Goal: Task Accomplishment & Management: Use online tool/utility

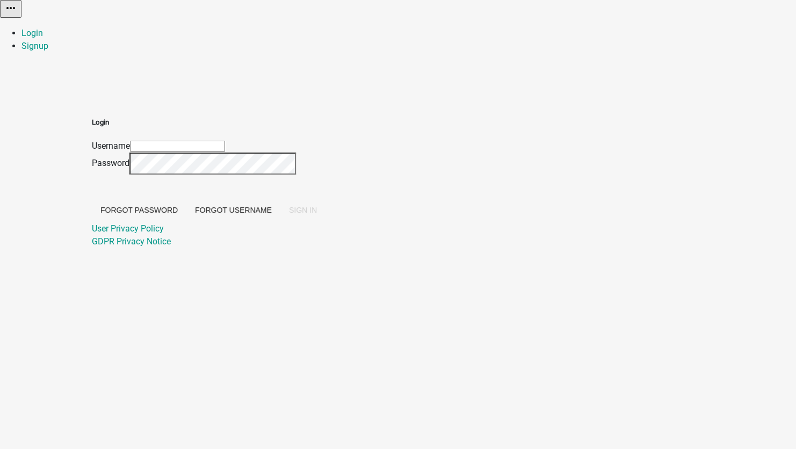
click at [225, 141] on input "Username" at bounding box center [177, 146] width 95 height 11
type input "[EMAIL_ADDRESS][DOMAIN_NAME]"
click at [317, 214] on span "SIGN IN" at bounding box center [303, 210] width 28 height 9
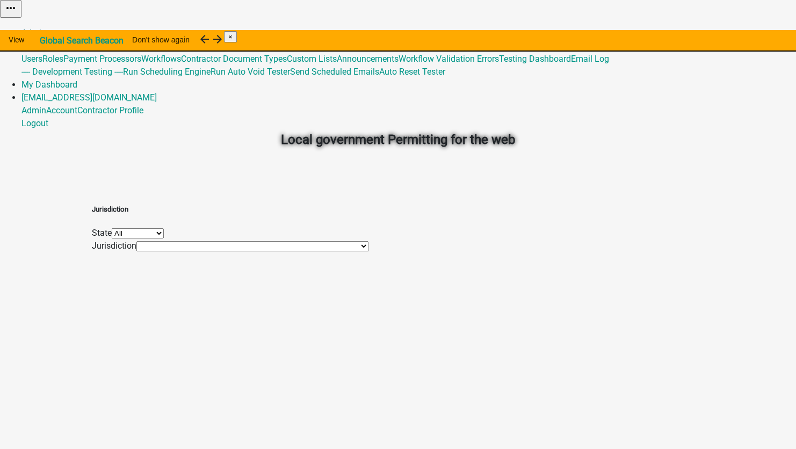
click at [46, 28] on link "Admin" at bounding box center [33, 33] width 25 height 10
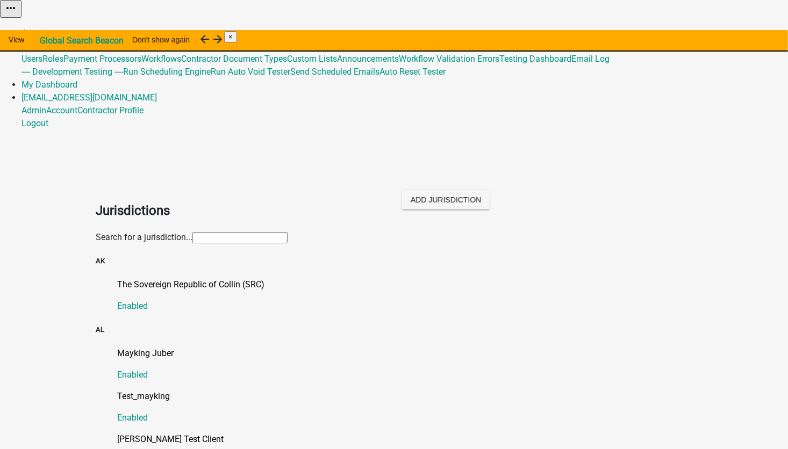
click at [216, 232] on input "text" at bounding box center [239, 237] width 95 height 11
type input "shaw"
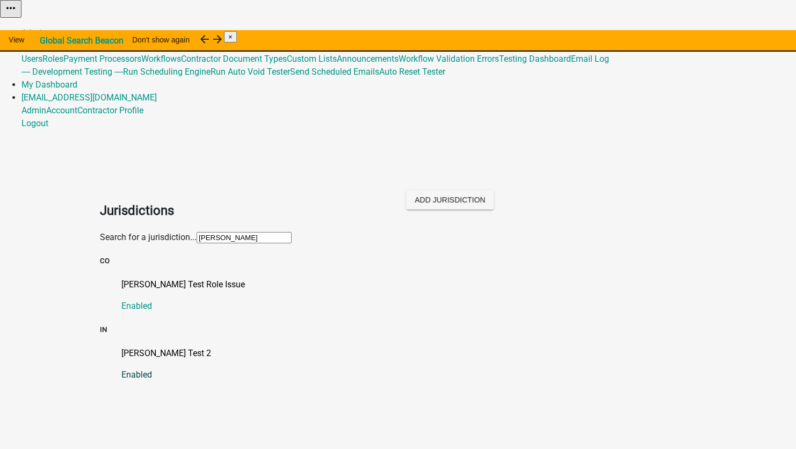
click at [122, 347] on p "[PERSON_NAME] Test 2" at bounding box center [408, 353] width 575 height 13
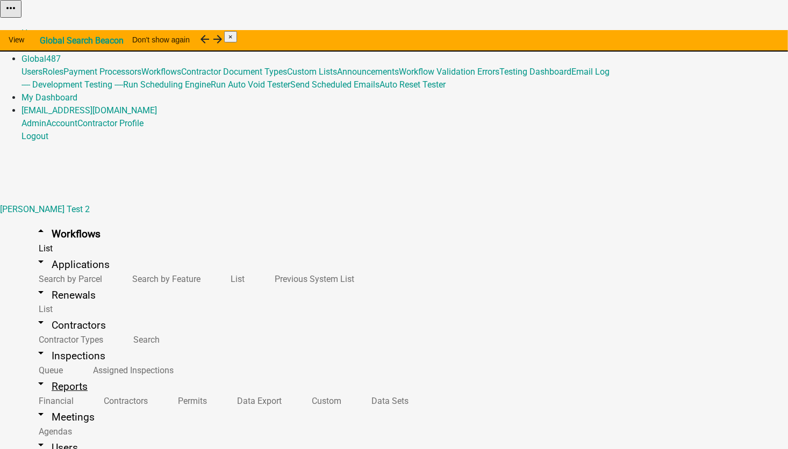
click at [39, 374] on link "arrow_drop_down Reports" at bounding box center [60, 386] width 79 height 25
click at [354, 390] on link "Data Sets" at bounding box center [387, 401] width 67 height 23
select select "APPLICATION_STATUS"
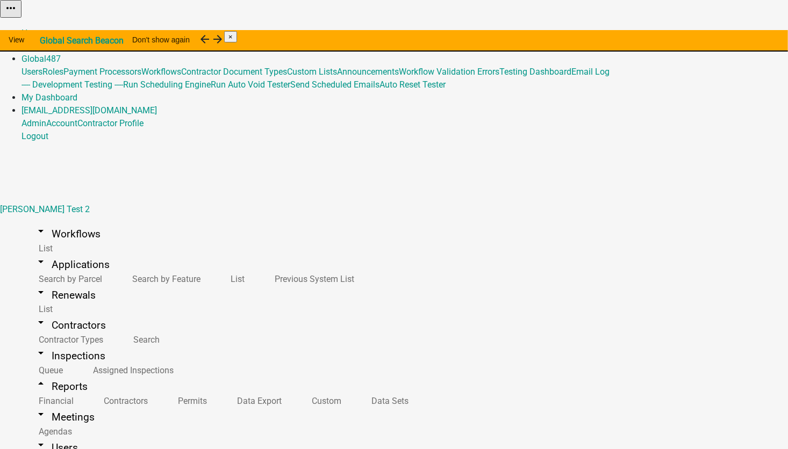
select select "2"
select select "APPLICATION_NUMBER"
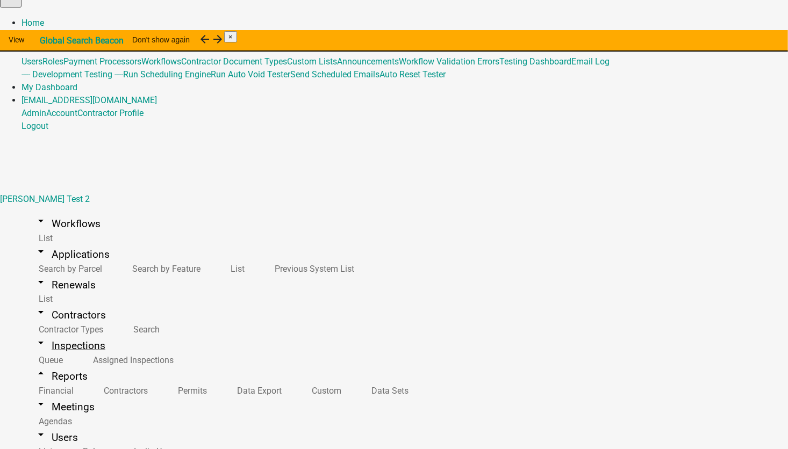
scroll to position [13, 0]
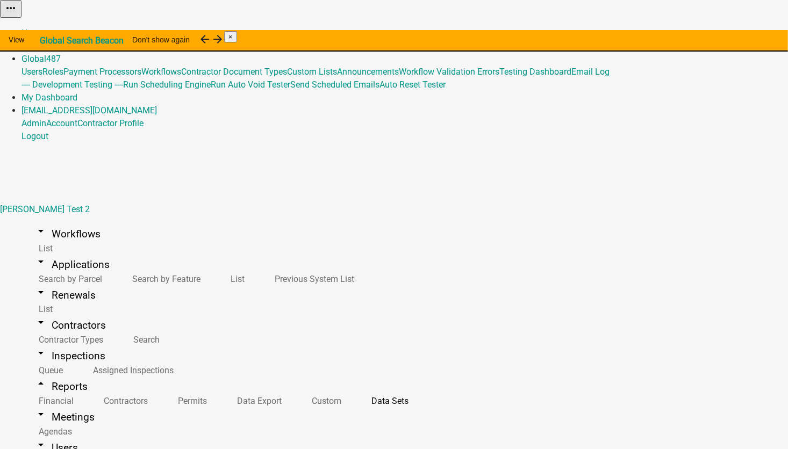
select select "t"
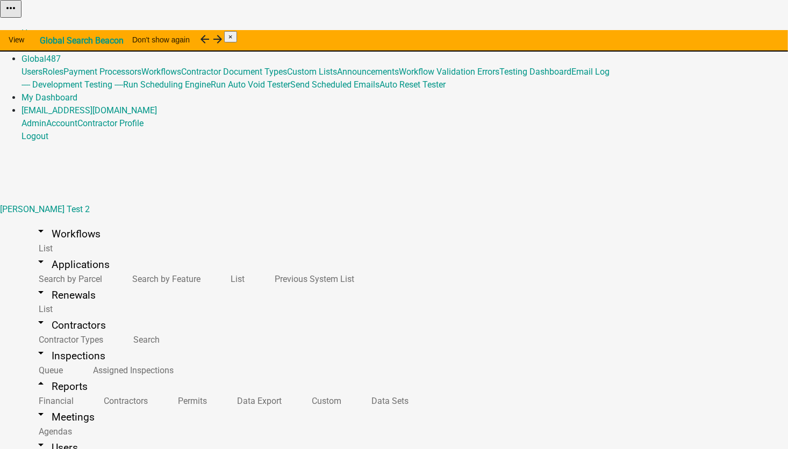
scroll to position [78, 0]
select select "APPLICATION_NUMBER"
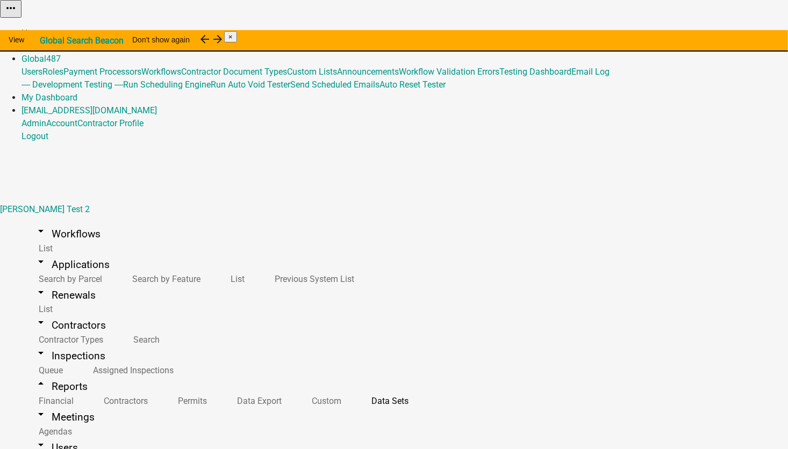
scroll to position [430, 0]
select select "ParcelID"
select select "d2dd579c-e932-487b-b4d3-49875791203a"
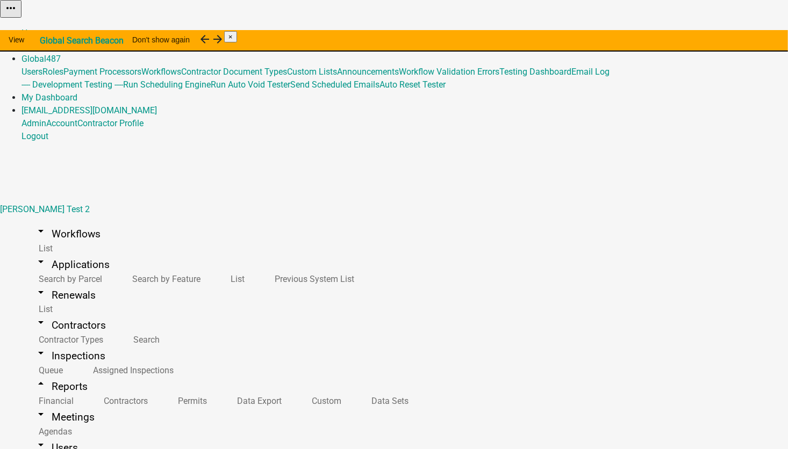
select select
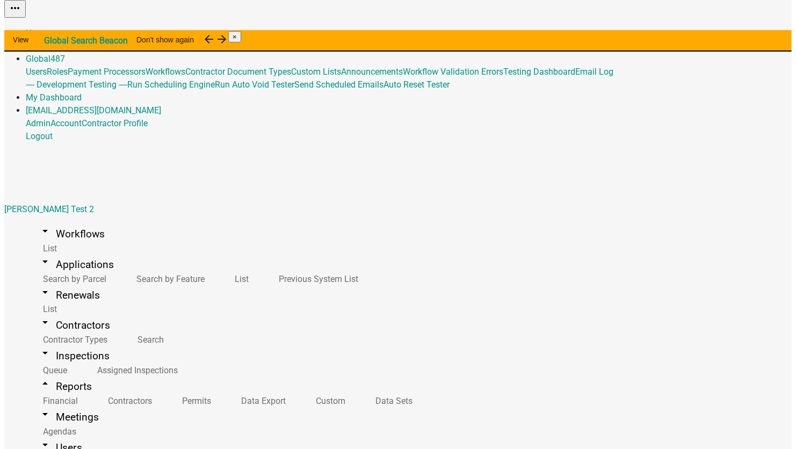
scroll to position [0, 171]
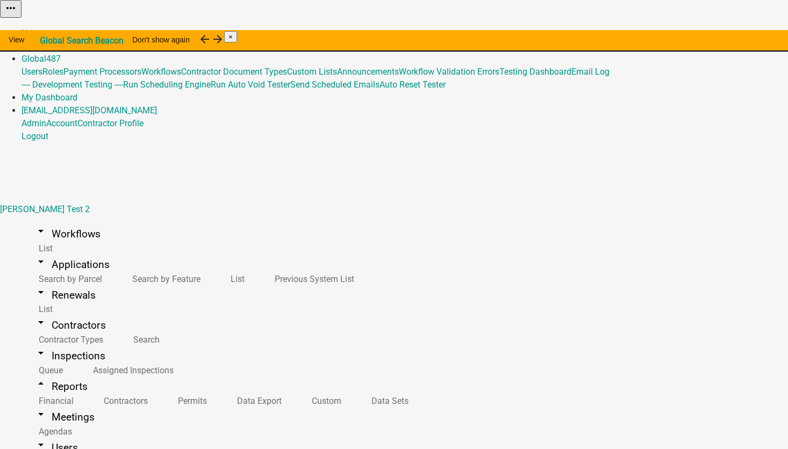
select select "ParcelID"
select select "d2dd579c-e932-487b-b4d3-49875791203a"
select select
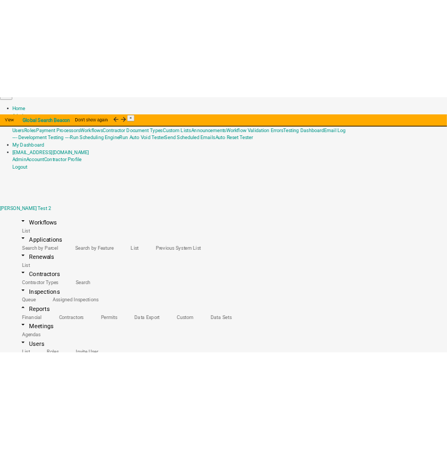
scroll to position [0, 151]
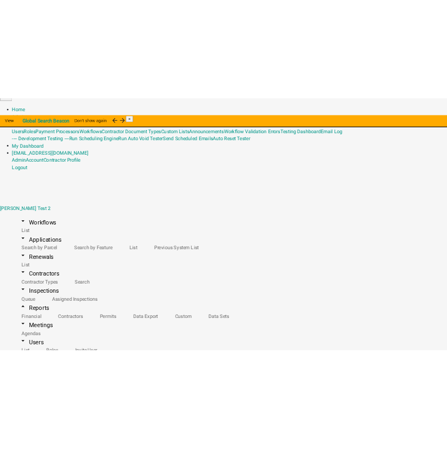
scroll to position [336, 0]
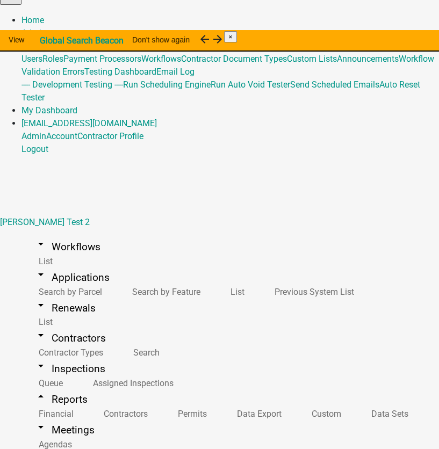
scroll to position [0, 0]
drag, startPoint x: 297, startPoint y: 121, endPoint x: 162, endPoint y: 120, distance: 135.4
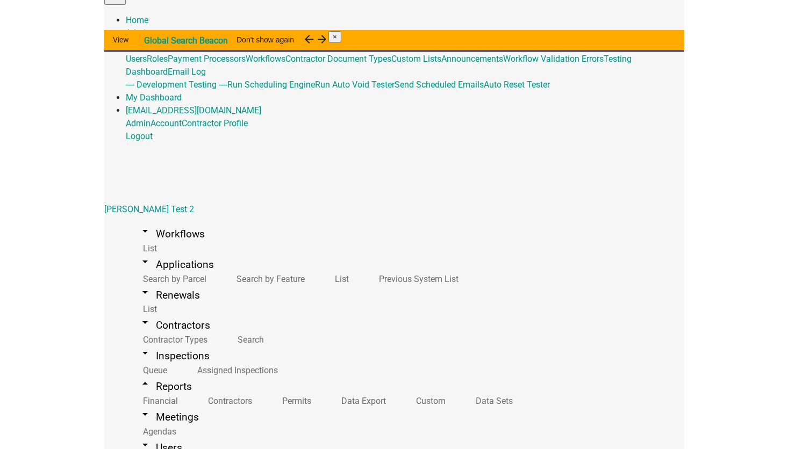
scroll to position [75, 0]
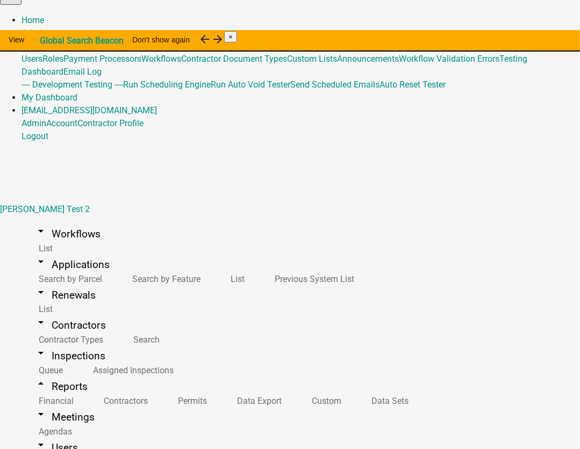
type input "C"
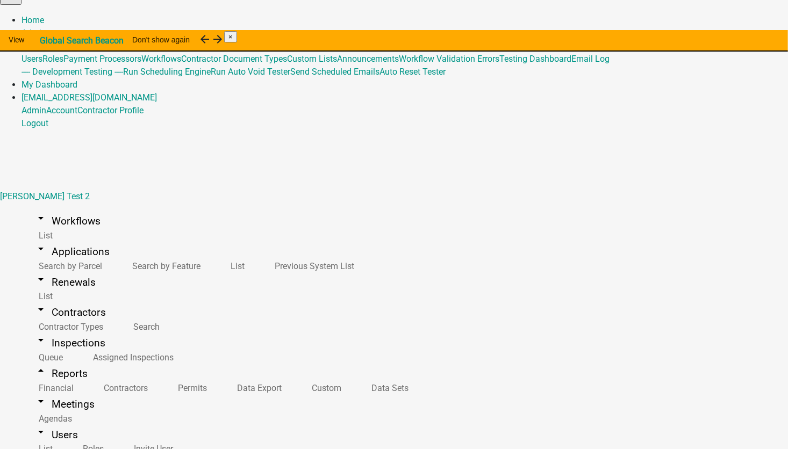
scroll to position [269, 0]
drag, startPoint x: 739, startPoint y: 185, endPoint x: 658, endPoint y: 166, distance: 82.9
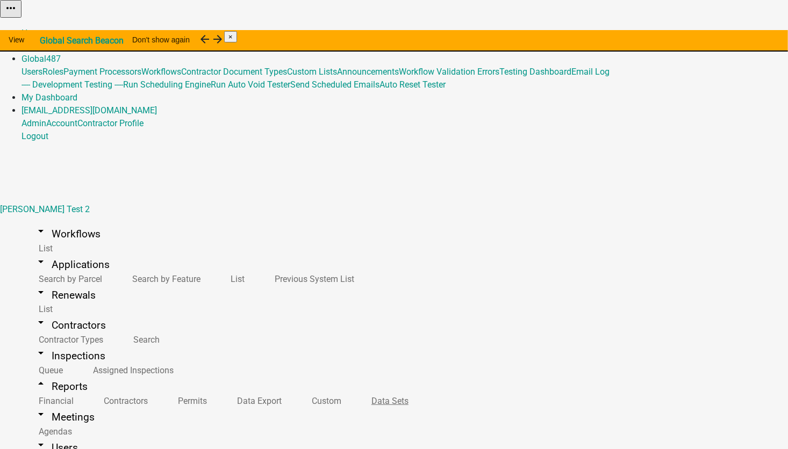
click at [354, 390] on link "Data Sets" at bounding box center [387, 401] width 67 height 23
select select "ParcelID"
select select "d2dd579c-e932-487b-b4d3-49875791203a"
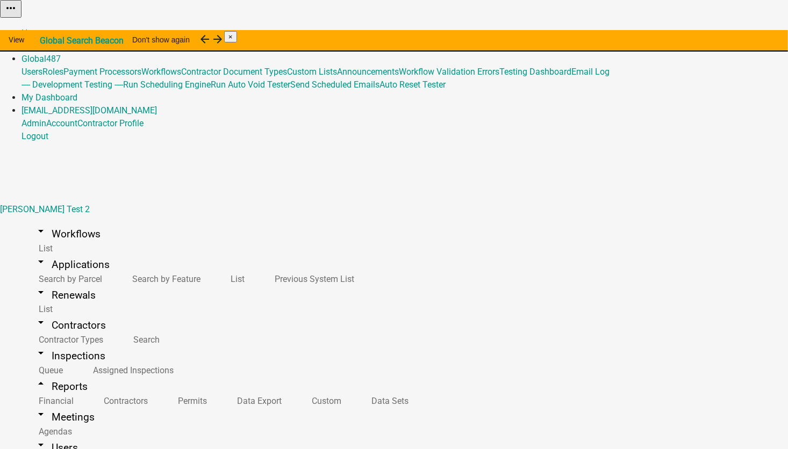
scroll to position [109, 0]
select select
select select "A"
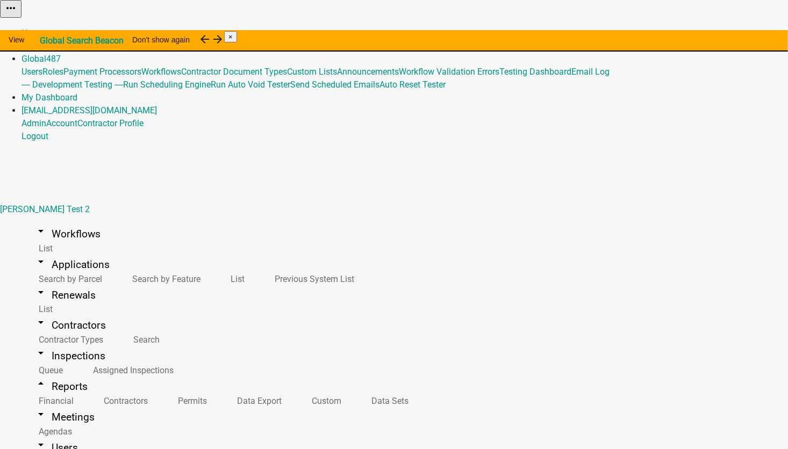
select select "d2dd579c-e932-487b-b4d3-49875791203a"
select select "SystemType"
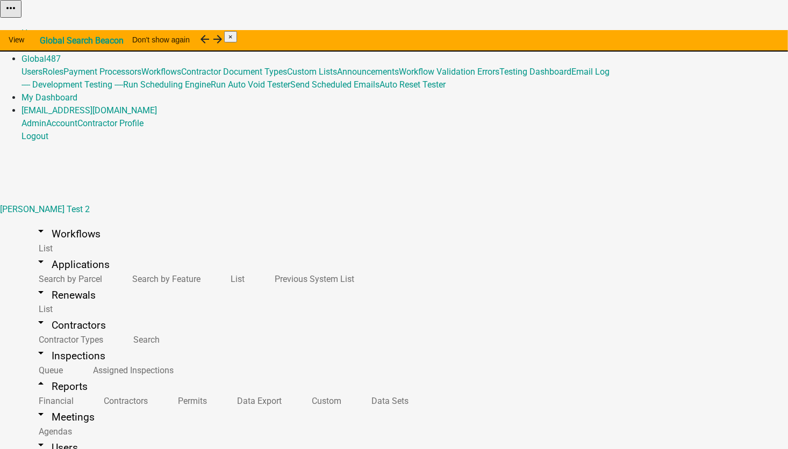
select select "d2dd579c-e932-487b-b4d3-49875791203a"
